Goal: Find specific page/section: Find specific page/section

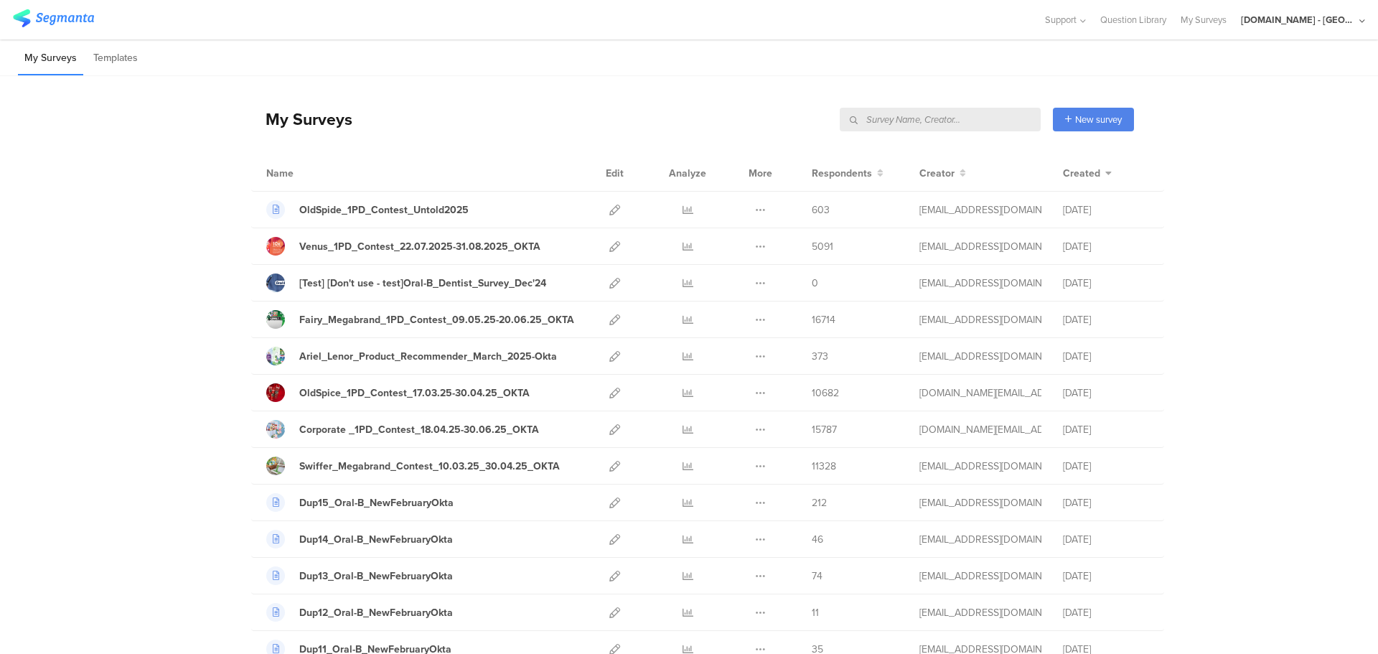
click at [985, 126] on input "text" at bounding box center [940, 120] width 201 height 24
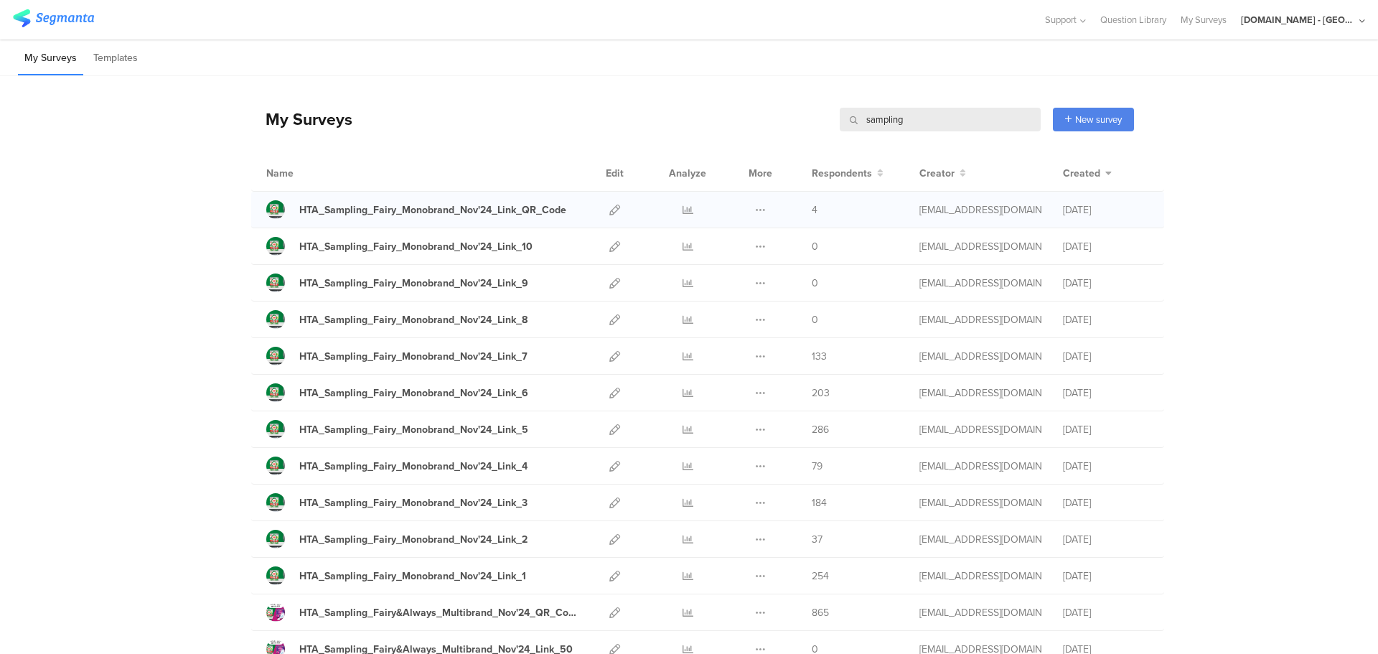
type input "sampling"
click at [616, 205] on div at bounding box center [614, 210] width 31 height 36
click at [610, 210] on icon at bounding box center [614, 210] width 11 height 11
click at [611, 281] on icon at bounding box center [614, 283] width 11 height 11
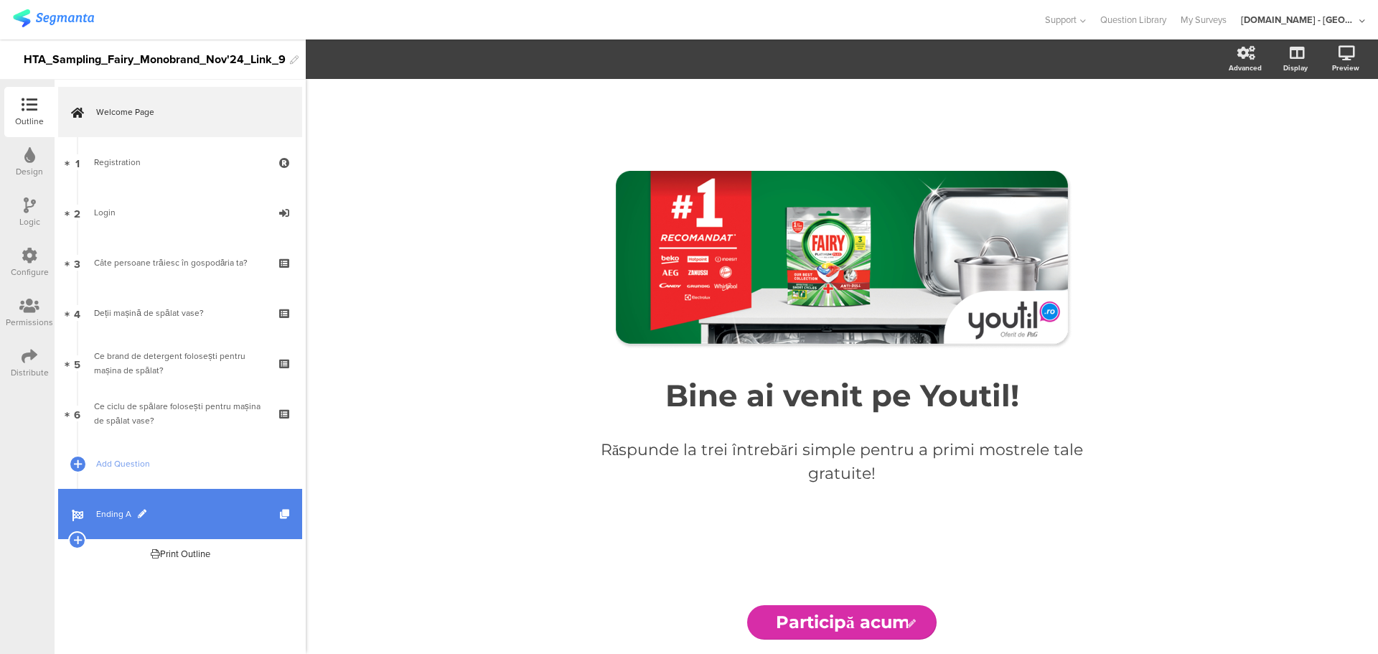
click at [159, 502] on link "Ending A" at bounding box center [180, 514] width 244 height 50
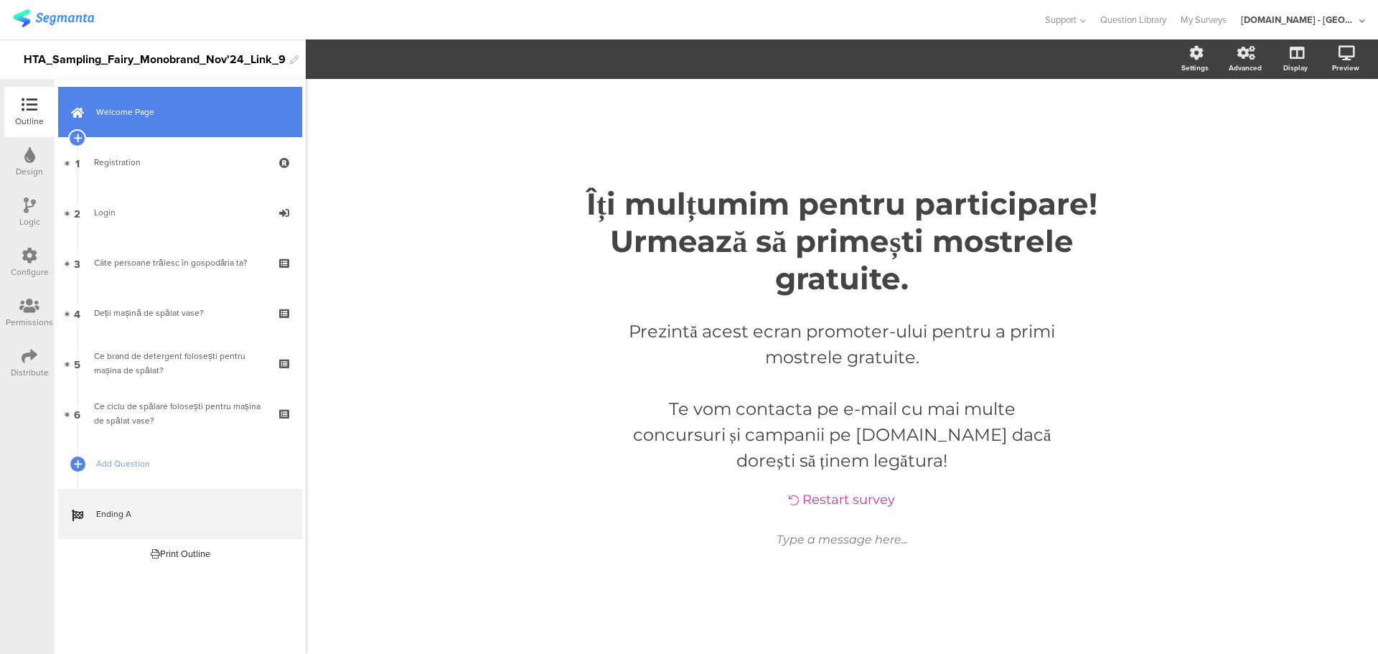
click at [151, 125] on link "Welcome Page" at bounding box center [180, 112] width 244 height 50
